Goal: Find specific page/section: Find specific page/section

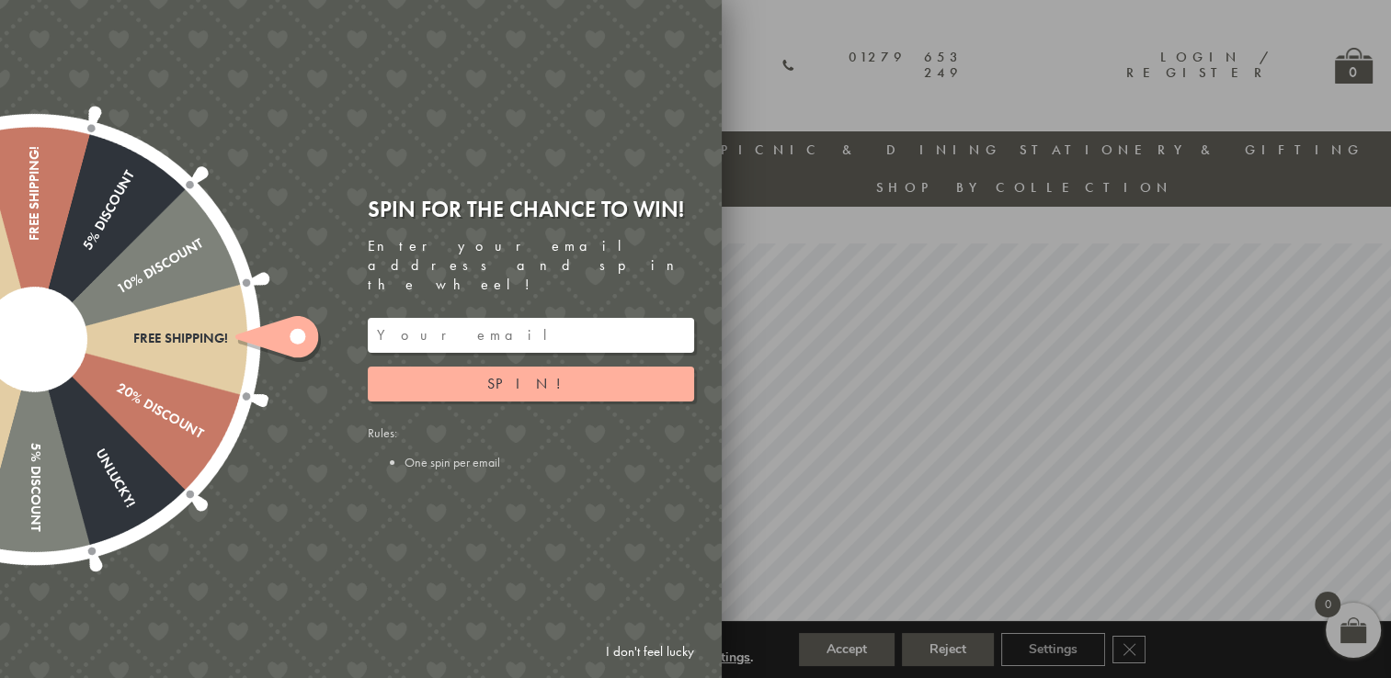
click at [658, 653] on link "I don't feel lucky" at bounding box center [649, 652] width 107 height 34
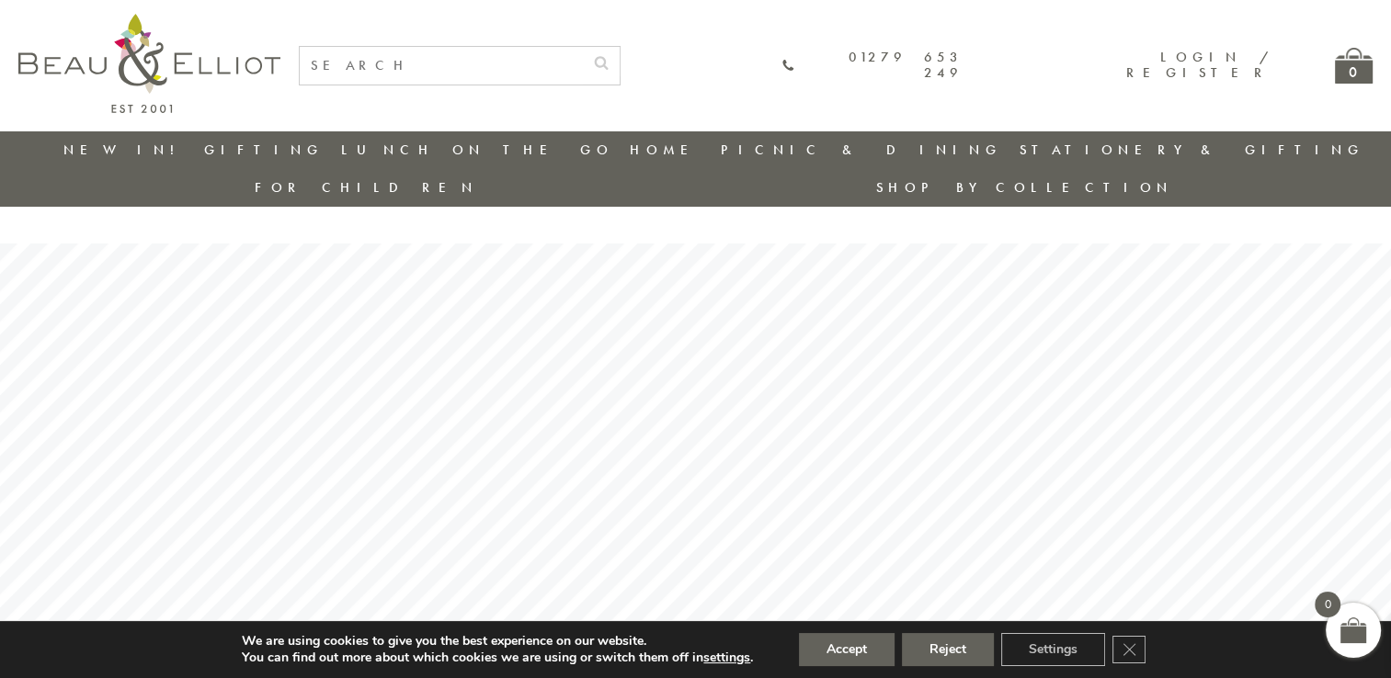
click at [583, 64] on input "text" at bounding box center [441, 66] width 283 height 38
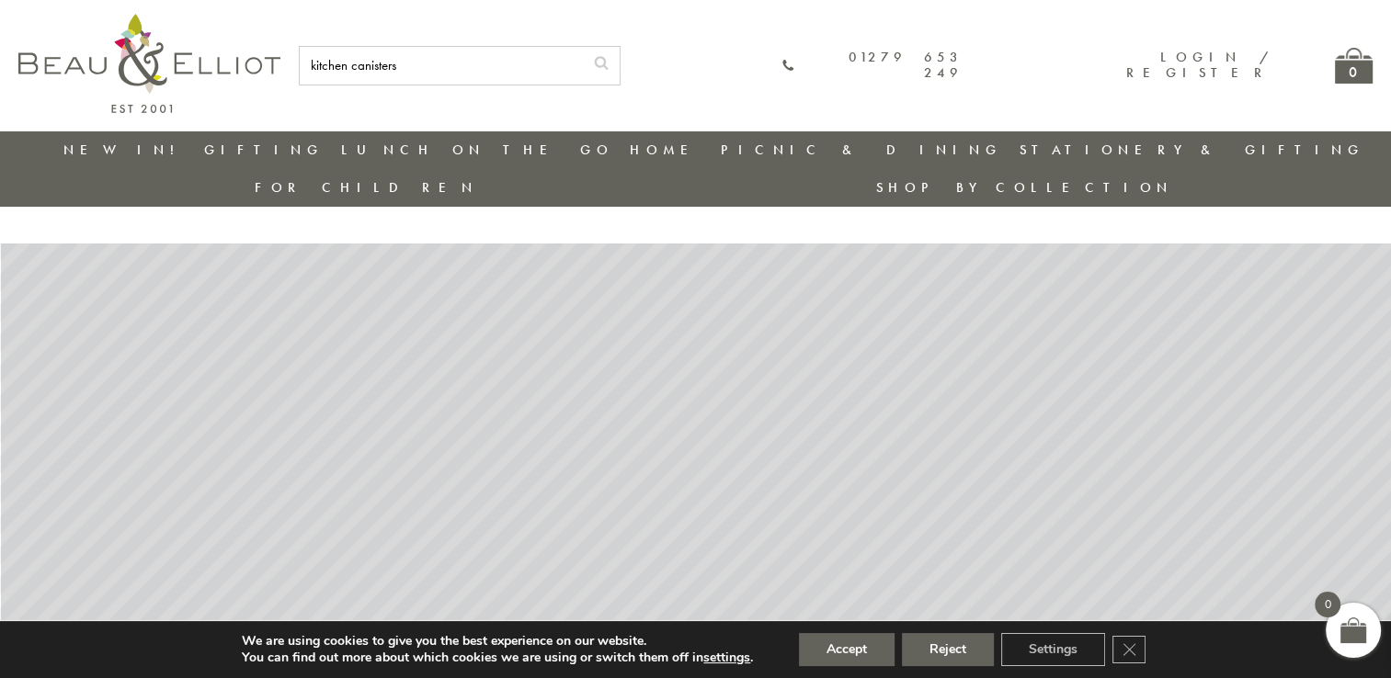
click at [583, 47] on button "submit" at bounding box center [601, 61] width 37 height 29
type input "kitchen canisters3"
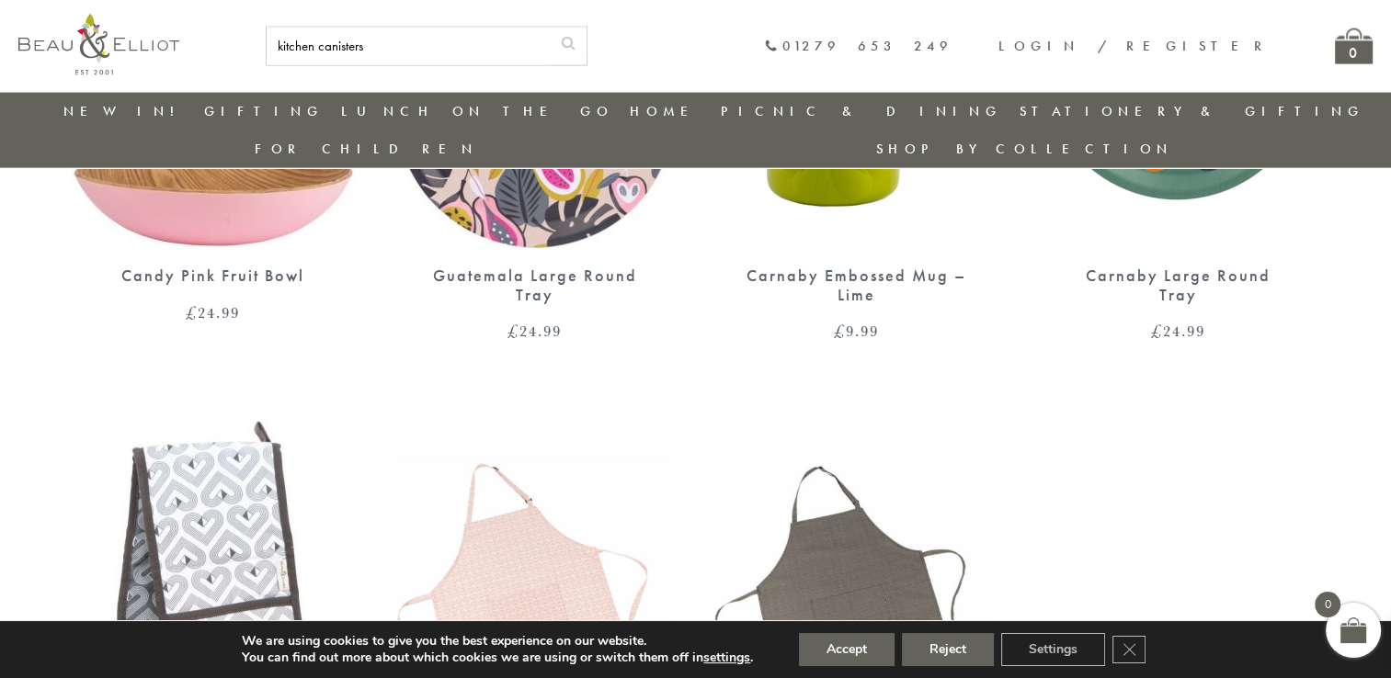
scroll to position [3909, 0]
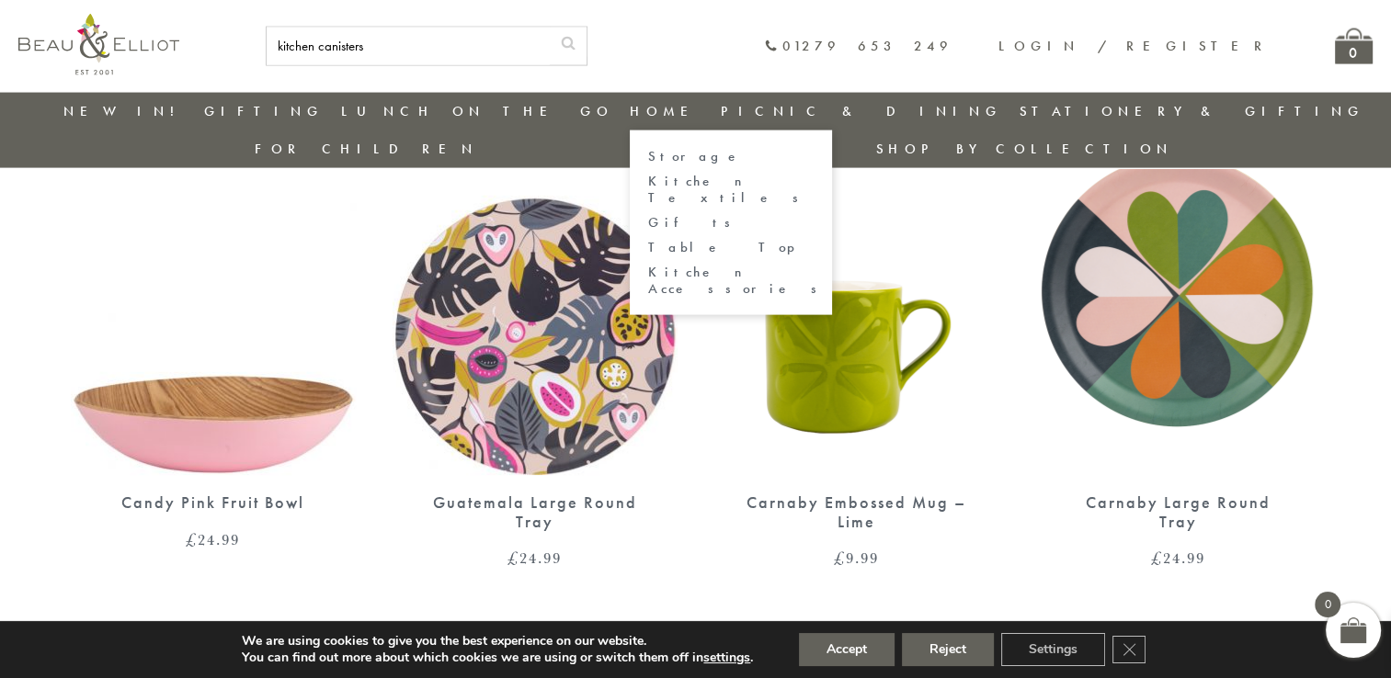
click at [648, 155] on link "Storage" at bounding box center [730, 157] width 165 height 16
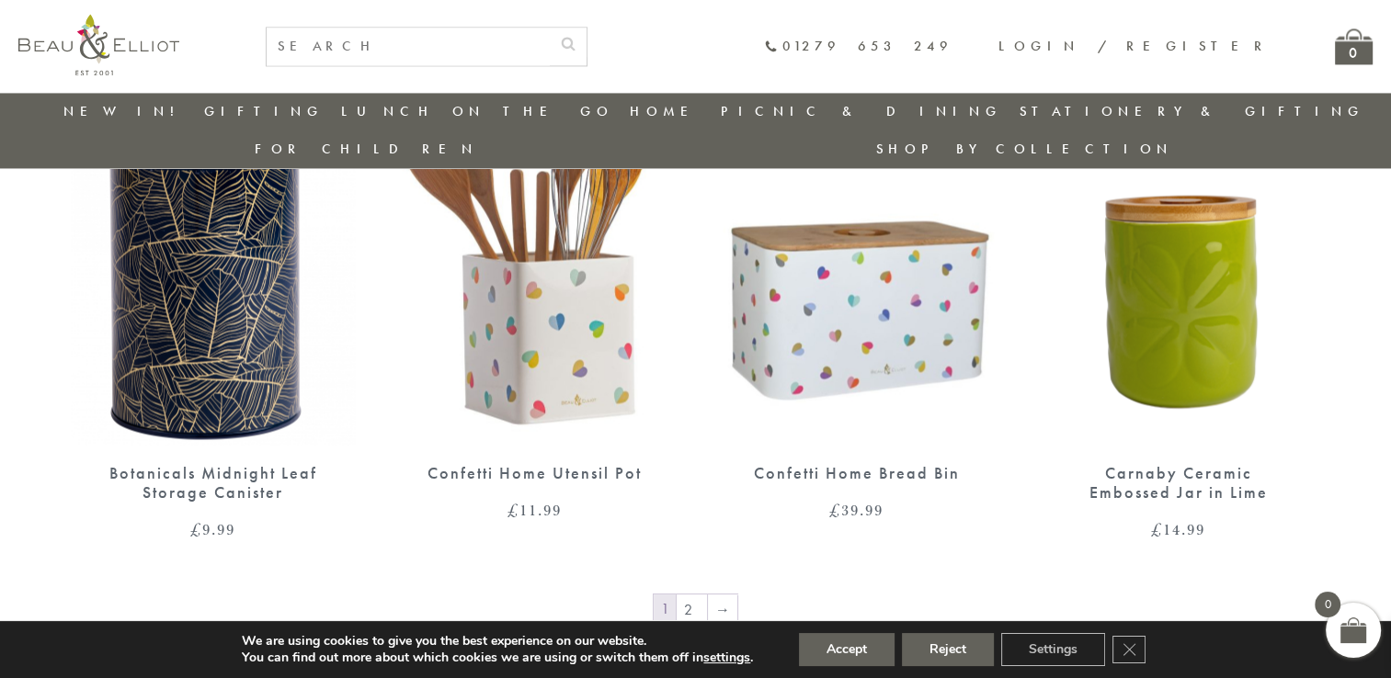
scroll to position [3085, 0]
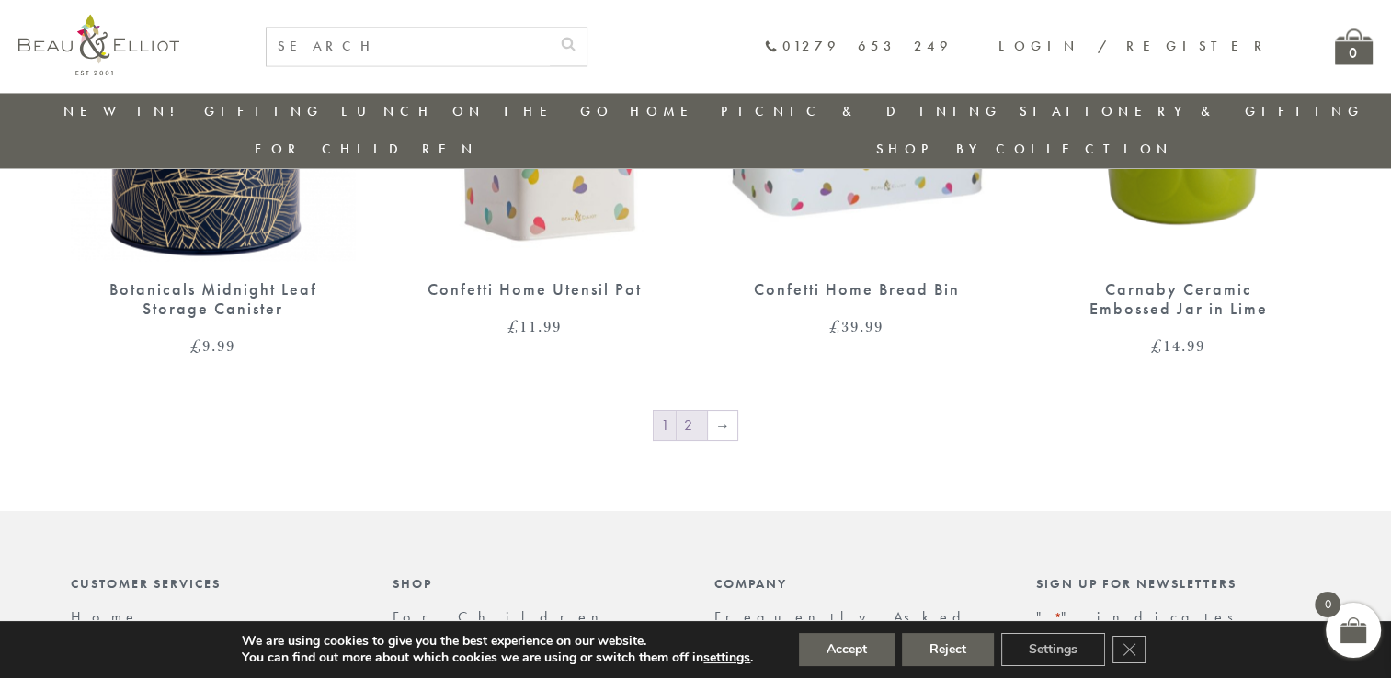
click at [692, 411] on link "2" at bounding box center [691, 425] width 30 height 29
